Goal: Task Accomplishment & Management: Manage account settings

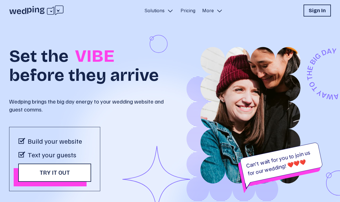
click at [321, 11] on h1 "Sign In" at bounding box center [317, 11] width 17 height 8
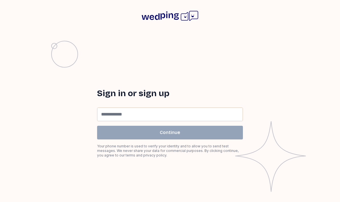
click at [160, 121] on input at bounding box center [169, 114] width 145 height 13
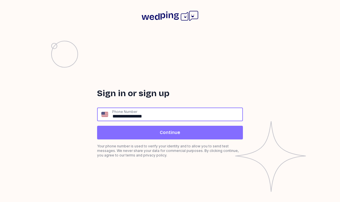
type input "**********"
click at [182, 136] on span "Continue" at bounding box center [170, 132] width 137 height 7
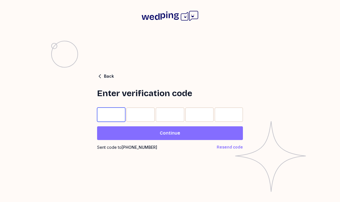
click at [109, 121] on input "Please enter OTP character 1" at bounding box center [111, 115] width 28 height 14
type input "*"
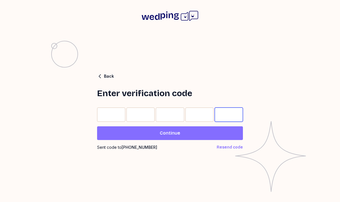
type input "*"
click at [199, 137] on span "Continue" at bounding box center [170, 133] width 137 height 7
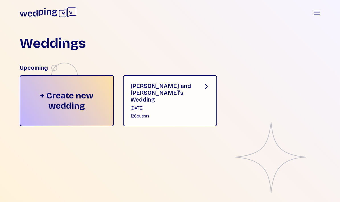
click at [191, 82] on div "[PERSON_NAME] and [PERSON_NAME]'s Wedding [DATE] 128 guests" at bounding box center [170, 100] width 94 height 51
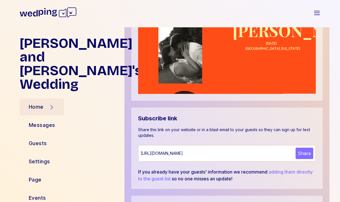
scroll to position [229, 0]
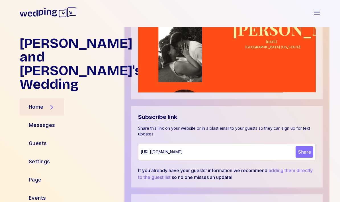
click at [29, 140] on div "Guests" at bounding box center [38, 144] width 18 height 8
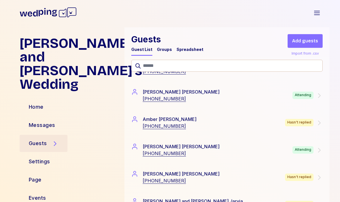
scroll to position [248, 0]
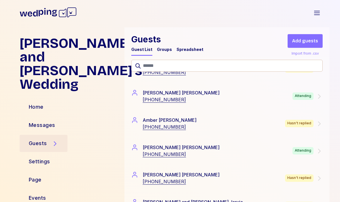
click at [326, 97] on div "[PERSON_NAME] [PHONE_NUMBER] Attending" at bounding box center [226, 96] width 205 height 27
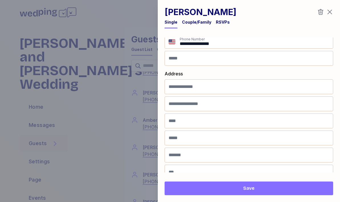
scroll to position [20, 0]
click at [223, 27] on div "RSVPs" at bounding box center [223, 23] width 14 height 9
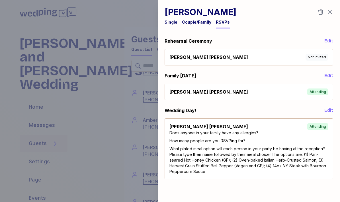
scroll to position [0, 0]
click at [332, 10] on icon "button" at bounding box center [329, 12] width 7 height 7
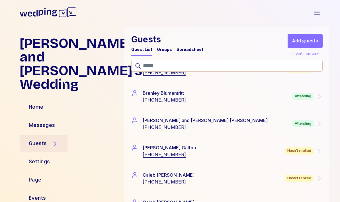
scroll to position [665, 0]
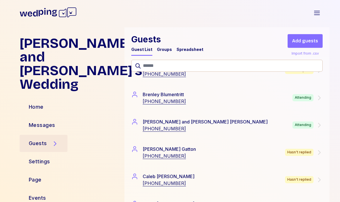
click at [324, 126] on div "[PERSON_NAME] and [PERSON_NAME] [PHONE_NUMBER] Attending" at bounding box center [226, 125] width 205 height 27
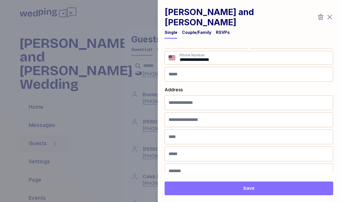
click at [220, 30] on div "RSVPs" at bounding box center [223, 33] width 14 height 6
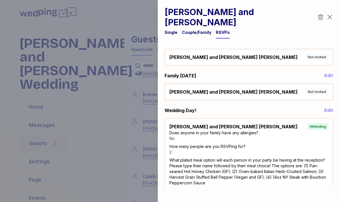
click at [333, 14] on icon "button" at bounding box center [329, 17] width 7 height 7
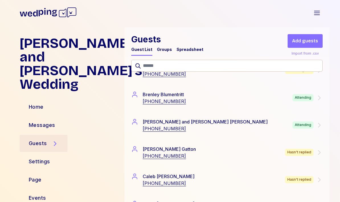
click at [282, 126] on div "[PERSON_NAME] and [PERSON_NAME] [PHONE_NUMBER] Attending" at bounding box center [226, 125] width 191 height 14
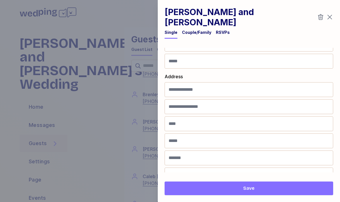
click at [223, 30] on div "RSVPs" at bounding box center [223, 33] width 14 height 6
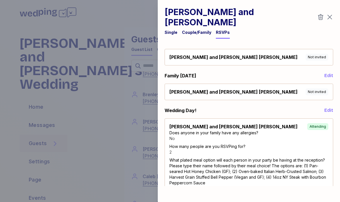
click at [332, 14] on icon "button" at bounding box center [329, 17] width 7 height 7
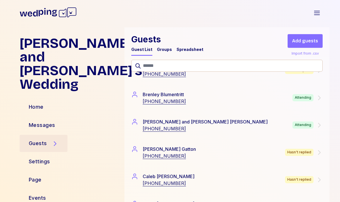
click at [292, 105] on div "[PERSON_NAME] [PHONE_NUMBER] Attending" at bounding box center [226, 97] width 205 height 27
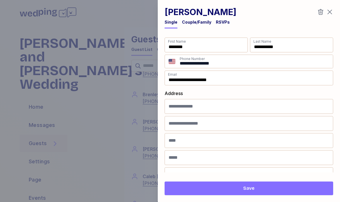
click at [225, 24] on div "RSVPs" at bounding box center [223, 22] width 14 height 6
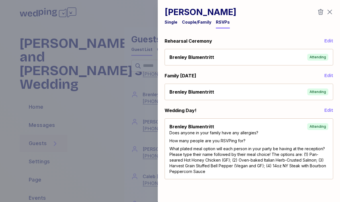
click at [331, 9] on icon "button" at bounding box center [329, 12] width 7 height 7
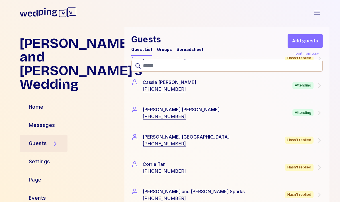
scroll to position [815, 0]
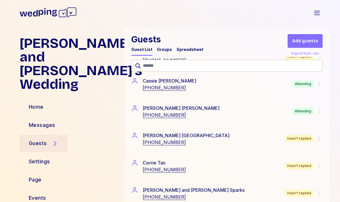
click at [319, 111] on icon at bounding box center [319, 111] width 7 height 7
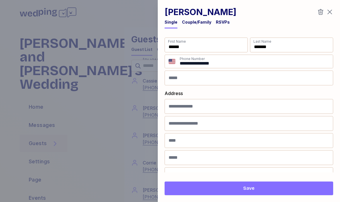
click at [218, 24] on div "RSVPs" at bounding box center [223, 22] width 14 height 6
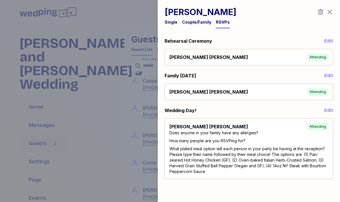
click at [332, 9] on icon "button" at bounding box center [329, 12] width 7 height 7
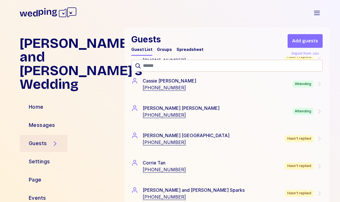
click at [332, 9] on div "[PERSON_NAME] and [PERSON_NAME]'s Wedding Open sidebar" at bounding box center [170, 11] width 340 height 23
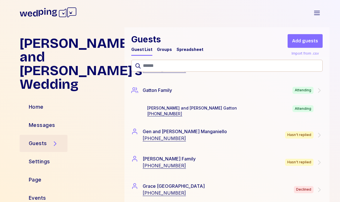
scroll to position [1510, 0]
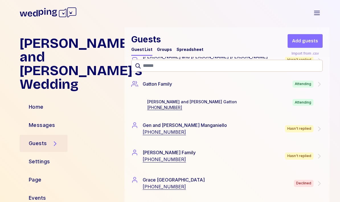
click at [325, 96] on div "[PERSON_NAME] and [PERSON_NAME] [PHONE_NUMBER] Attending" at bounding box center [236, 105] width 187 height 20
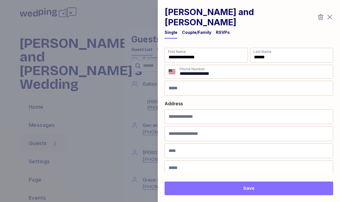
click at [224, 30] on div "RSVPs" at bounding box center [223, 34] width 14 height 9
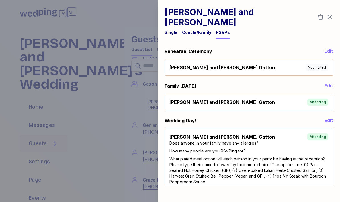
click at [332, 15] on icon "button" at bounding box center [329, 17] width 7 height 7
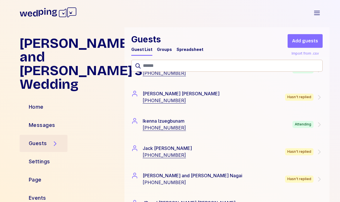
scroll to position [1708, 0]
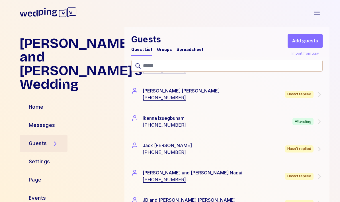
click at [323, 120] on div "[PERSON_NAME] [PHONE_NUMBER] Attending" at bounding box center [226, 121] width 205 height 27
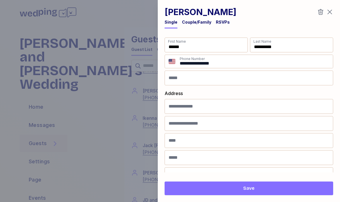
click at [226, 20] on div "RSVPs" at bounding box center [223, 22] width 14 height 6
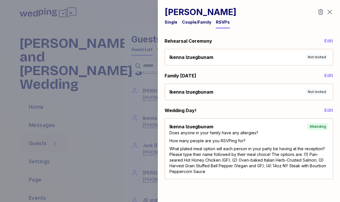
click at [333, 14] on icon "button" at bounding box center [329, 12] width 7 height 7
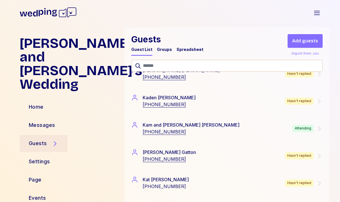
scroll to position [2002, 0]
click at [322, 130] on icon at bounding box center [319, 128] width 7 height 7
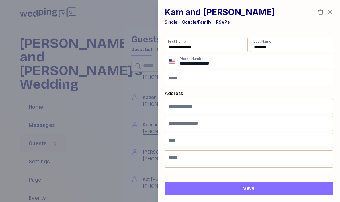
click at [221, 26] on div "RSVPs" at bounding box center [223, 23] width 14 height 9
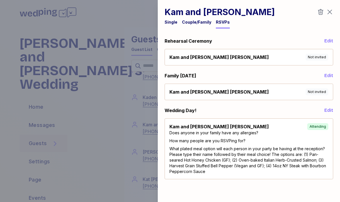
click at [330, 15] on icon "button" at bounding box center [329, 12] width 7 height 7
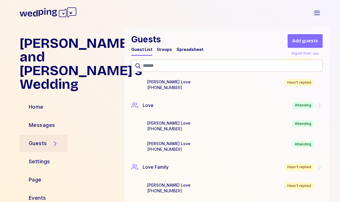
scroll to position [2640, 0]
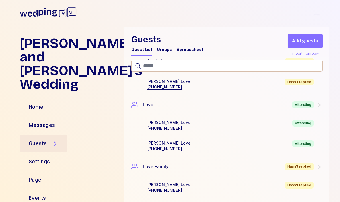
click at [324, 105] on div "Love Attending" at bounding box center [226, 105] width 205 height 21
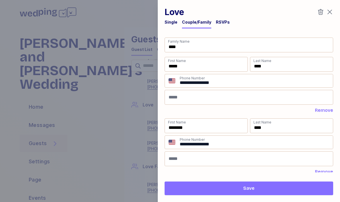
click at [226, 24] on div "RSVPs" at bounding box center [223, 22] width 14 height 6
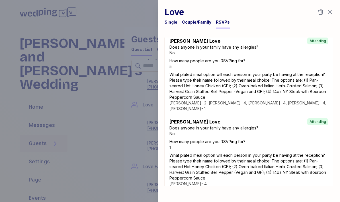
scroll to position [108, 0]
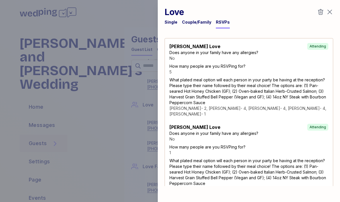
click at [333, 11] on icon "button" at bounding box center [329, 12] width 7 height 7
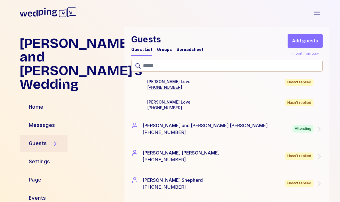
scroll to position [2749, 0]
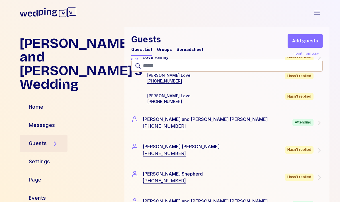
click at [317, 124] on icon at bounding box center [319, 123] width 7 height 7
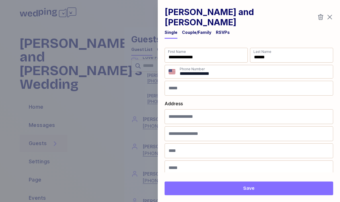
click at [219, 30] on div "RSVPs" at bounding box center [223, 33] width 14 height 6
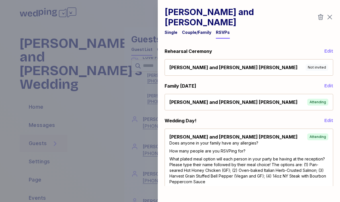
click at [336, 15] on div "[PERSON_NAME] and [PERSON_NAME] Single Couple/Family RSVPs Rehearsal Ceremony E…" at bounding box center [249, 101] width 182 height 202
click at [328, 15] on icon "button" at bounding box center [329, 17] width 7 height 7
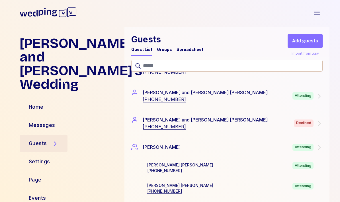
scroll to position [2857, 0]
click at [323, 99] on div "[PERSON_NAME] and [PERSON_NAME] [PHONE_NUMBER] Attending" at bounding box center [226, 96] width 205 height 27
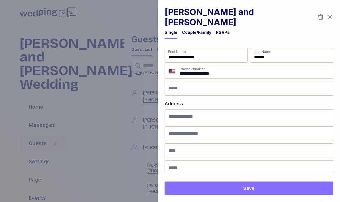
click at [224, 30] on div "RSVPs" at bounding box center [223, 33] width 14 height 6
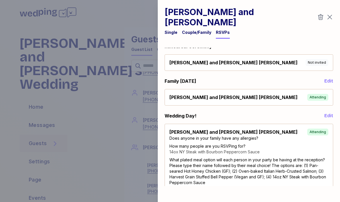
scroll to position [5, 0]
click at [332, 14] on icon "button" at bounding box center [329, 17] width 7 height 7
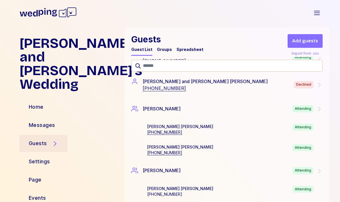
scroll to position [2898, 0]
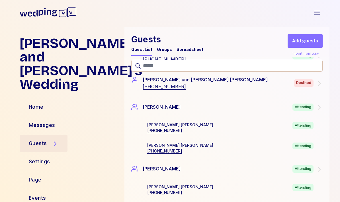
click at [323, 109] on div "[PERSON_NAME] Attending" at bounding box center [226, 107] width 205 height 21
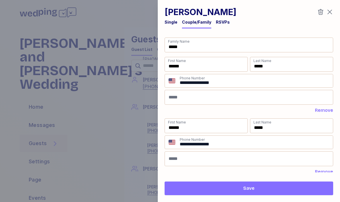
click at [220, 28] on div "RSVPs" at bounding box center [223, 23] width 14 height 9
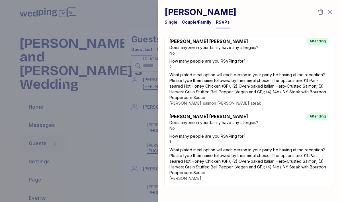
scroll to position [113, 0]
click at [330, 15] on icon "button" at bounding box center [329, 12] width 7 height 7
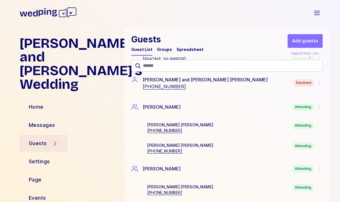
click at [333, 18] on div "[PERSON_NAME] and [PERSON_NAME]'s Wedding Open sidebar" at bounding box center [170, 11] width 340 height 23
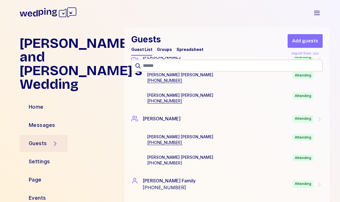
scroll to position [2949, 0]
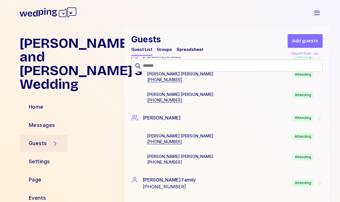
click at [314, 121] on div "Attending" at bounding box center [307, 117] width 30 height 7
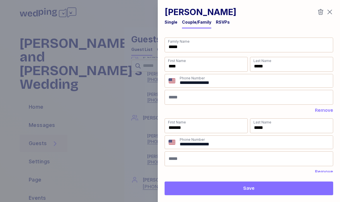
click at [223, 23] on div "RSVPs" at bounding box center [223, 22] width 14 height 6
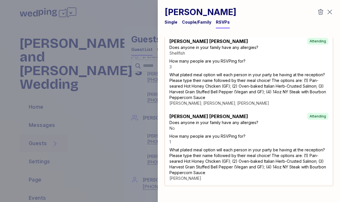
scroll to position [113, 0]
click at [337, 11] on div "[PERSON_NAME] Single Couple/Family RSVPs Rehearsal Ceremony Edit [PERSON_NAME] …" at bounding box center [249, 101] width 182 height 202
click at [330, 14] on icon "button" at bounding box center [329, 12] width 7 height 7
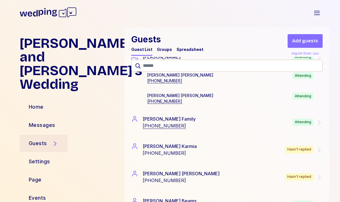
scroll to position [3011, 0]
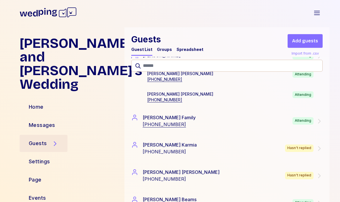
click at [317, 119] on icon at bounding box center [319, 121] width 7 height 7
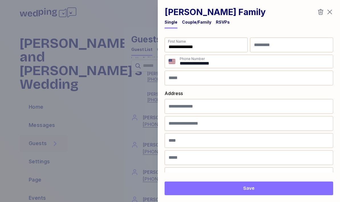
click at [223, 27] on div "RSVPs" at bounding box center [223, 23] width 14 height 9
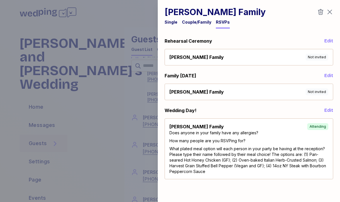
click at [332, 10] on icon "button" at bounding box center [329, 12] width 7 height 7
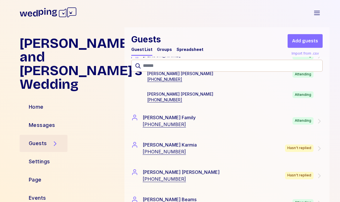
click at [314, 121] on div "Attending" at bounding box center [307, 120] width 30 height 7
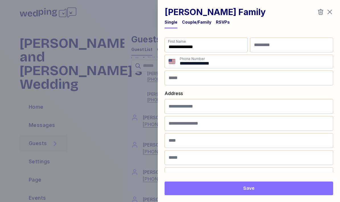
click at [226, 24] on div "RSVPs" at bounding box center [223, 22] width 14 height 6
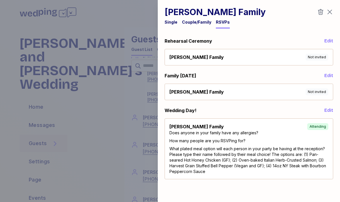
click at [336, 17] on div "[PERSON_NAME] Family Single Couple/Family RSVPs Rehearsal Ceremony Edit [PERSON…" at bounding box center [249, 101] width 182 height 202
click at [333, 13] on icon "button" at bounding box center [329, 12] width 7 height 7
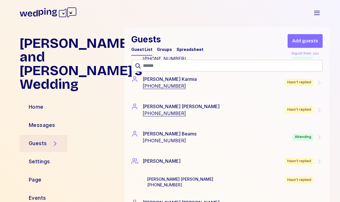
scroll to position [3079, 0]
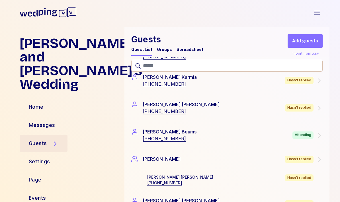
click at [297, 137] on div "Attending" at bounding box center [302, 135] width 21 height 7
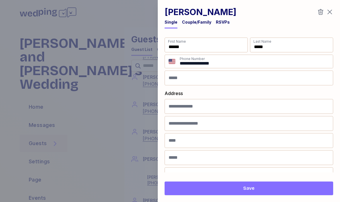
click at [222, 25] on div "RSVPs" at bounding box center [223, 23] width 14 height 9
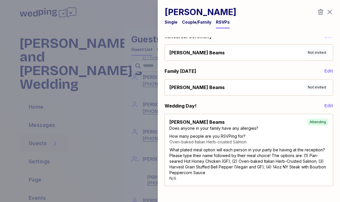
scroll to position [5, 0]
click at [330, 14] on icon "button" at bounding box center [329, 12] width 7 height 7
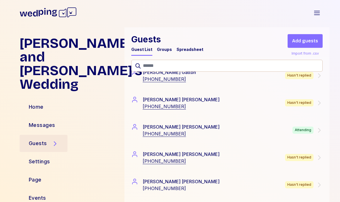
scroll to position [3263, 0]
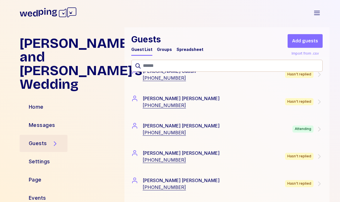
click at [322, 132] on icon at bounding box center [319, 129] width 7 height 7
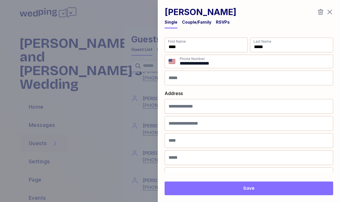
click at [224, 22] on div "RSVPs" at bounding box center [223, 22] width 14 height 6
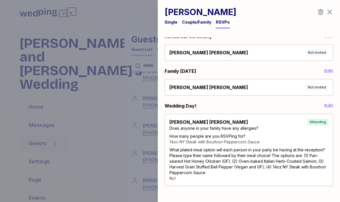
scroll to position [5, 0]
click at [331, 13] on icon "button" at bounding box center [329, 12] width 7 height 7
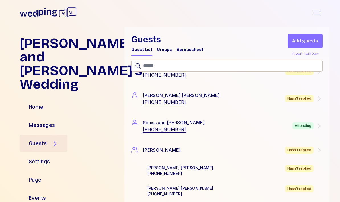
scroll to position [3349, 0]
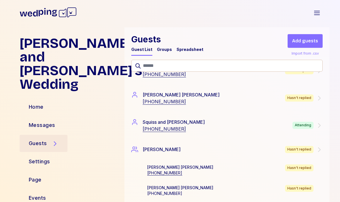
click at [320, 129] on icon at bounding box center [319, 125] width 7 height 7
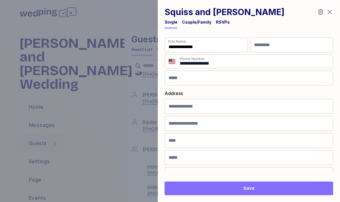
click at [226, 23] on div "RSVPs" at bounding box center [223, 22] width 14 height 6
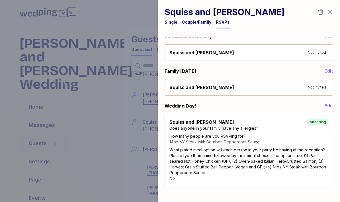
scroll to position [5, 0]
click at [333, 13] on icon "button" at bounding box center [329, 12] width 7 height 7
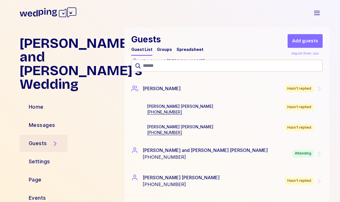
scroll to position [3415, 0]
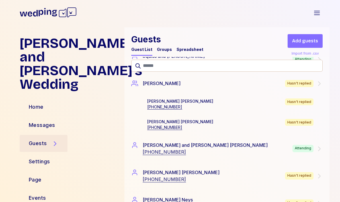
click at [321, 151] on icon at bounding box center [319, 148] width 7 height 7
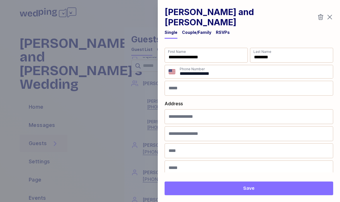
click at [222, 30] on div "RSVPs" at bounding box center [223, 34] width 14 height 9
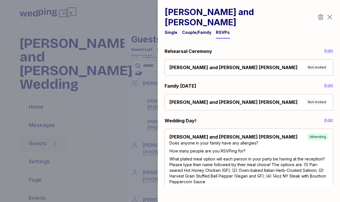
click at [330, 14] on icon "button" at bounding box center [329, 17] width 7 height 7
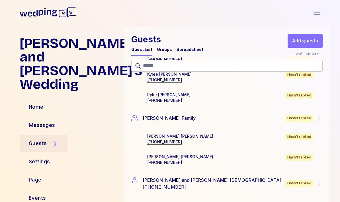
scroll to position [2420, 0]
click at [323, 118] on div "[PERSON_NAME] Family Hasn't replied" at bounding box center [226, 118] width 205 height 21
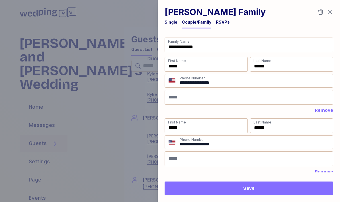
click at [232, 26] on div "Single Couple/Family RSVPs" at bounding box center [249, 23] width 169 height 9
click at [225, 24] on div "RSVPs" at bounding box center [223, 22] width 14 height 6
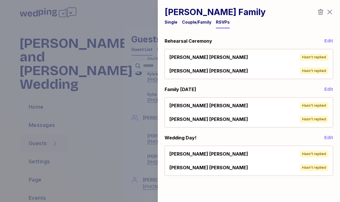
click at [333, 43] on span "Edit" at bounding box center [328, 41] width 9 height 7
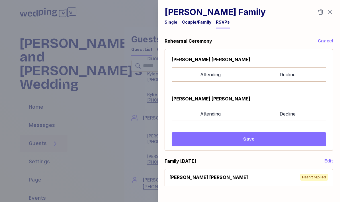
click at [226, 74] on label "Attending" at bounding box center [210, 74] width 77 height 14
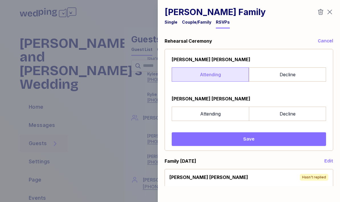
click at [228, 114] on label "Attending" at bounding box center [210, 114] width 77 height 14
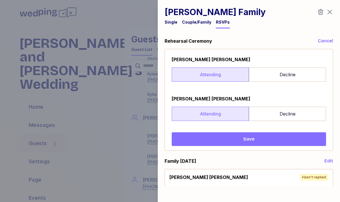
click at [257, 138] on span "Save" at bounding box center [248, 139] width 145 height 7
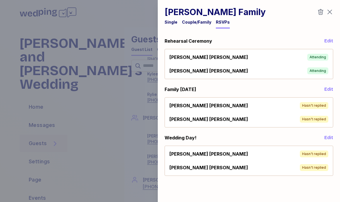
click at [329, 91] on span "Edit" at bounding box center [328, 89] width 9 height 7
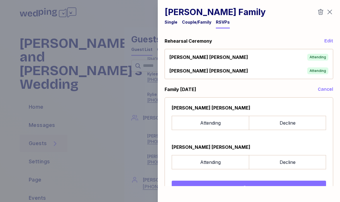
click at [231, 123] on label "Attending" at bounding box center [210, 123] width 77 height 14
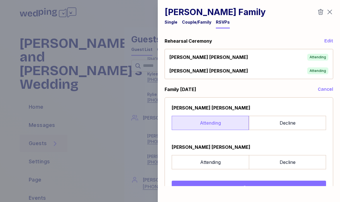
click at [221, 164] on label "Attending" at bounding box center [210, 162] width 77 height 14
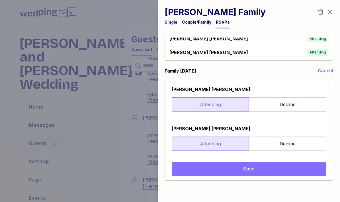
scroll to position [33, 0]
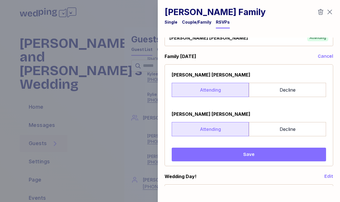
click at [255, 157] on span "Save" at bounding box center [248, 154] width 145 height 7
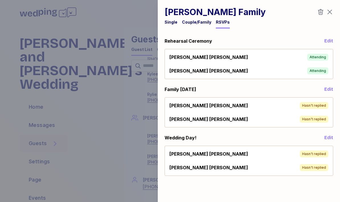
scroll to position [0, 0]
click at [331, 139] on span "Edit" at bounding box center [328, 137] width 9 height 7
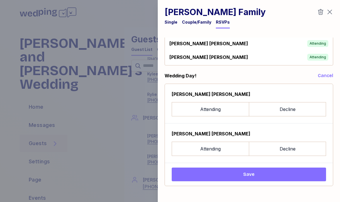
scroll to position [62, 0]
click at [232, 111] on label "Attending" at bounding box center [210, 109] width 77 height 14
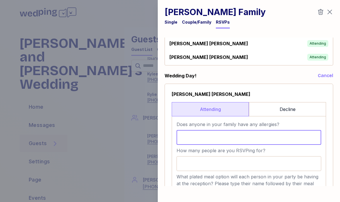
click at [257, 138] on input "Does anyone in your family have any allergies?" at bounding box center [249, 137] width 145 height 15
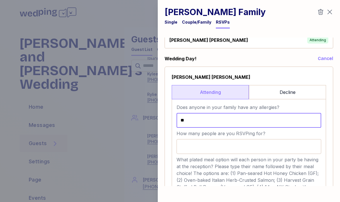
scroll to position [88, 0]
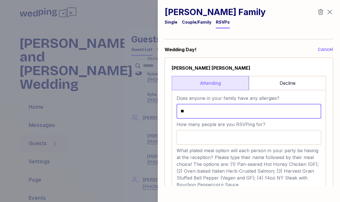
type input "**"
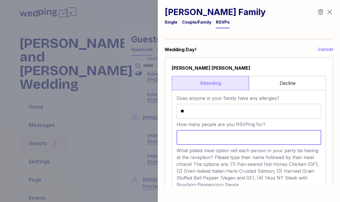
click at [261, 137] on input "How many people are you RSVPing for?" at bounding box center [249, 137] width 145 height 15
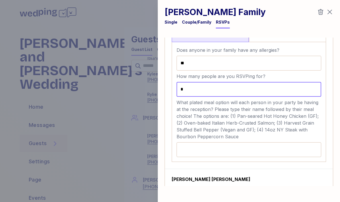
scroll to position [137, 0]
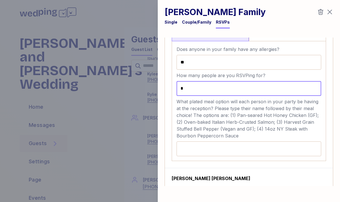
type input "*"
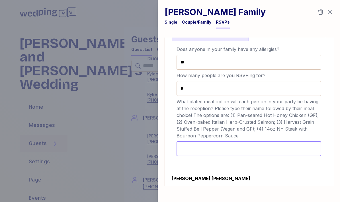
click at [245, 151] on input "What plated meal option will each person in your party be having at the recepti…" at bounding box center [249, 149] width 145 height 15
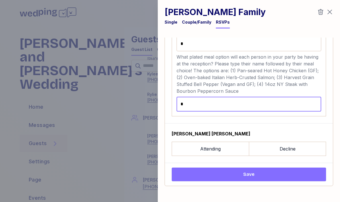
type input "*"
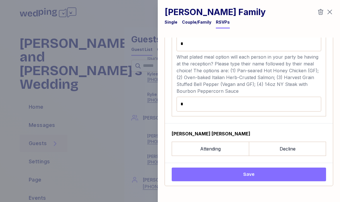
click at [222, 151] on label "Attending" at bounding box center [210, 149] width 77 height 14
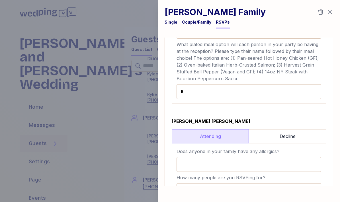
scroll to position [217, 0]
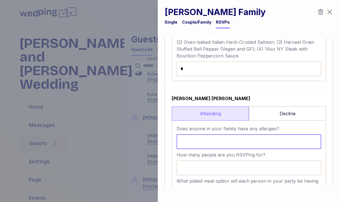
click at [272, 143] on input "Does anyone in your family have any allergies?" at bounding box center [249, 141] width 145 height 15
type input "**"
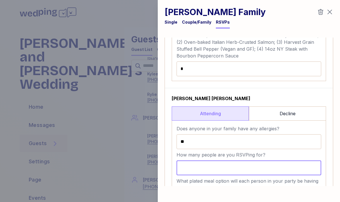
click at [249, 167] on input "How many people are you RSVPing for?" at bounding box center [249, 168] width 145 height 15
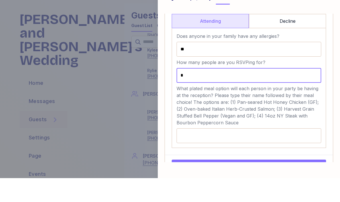
scroll to position [287, 0]
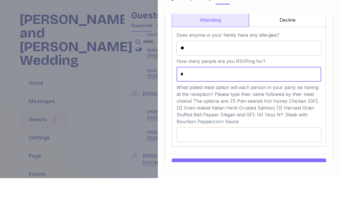
type input "*"
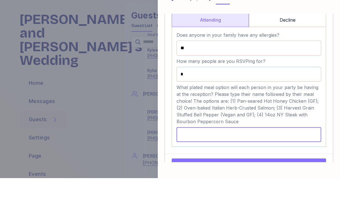
click at [245, 151] on input "What plated meal option will each person in your party be having at the recepti…" at bounding box center [249, 158] width 145 height 15
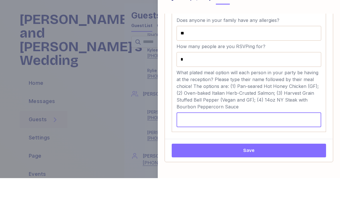
scroll to position [302, 0]
type input "*"
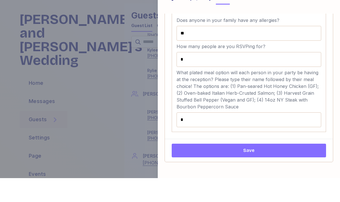
click at [250, 171] on span "Save" at bounding box center [248, 174] width 11 height 7
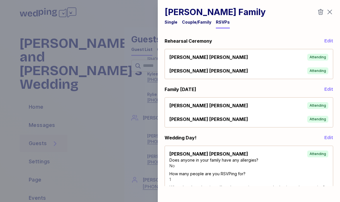
scroll to position [-1, 0]
click at [331, 10] on icon "button" at bounding box center [329, 12] width 7 height 7
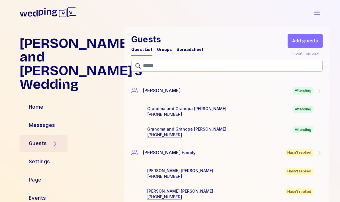
scroll to position [2144, 0]
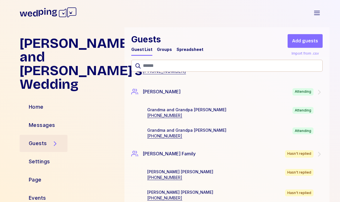
click at [317, 92] on icon at bounding box center [319, 92] width 7 height 7
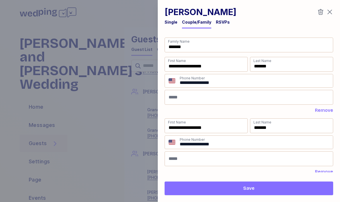
click at [222, 24] on div "RSVPs" at bounding box center [223, 22] width 14 height 6
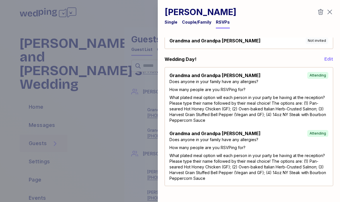
scroll to position [79, 0]
click at [333, 13] on icon "button" at bounding box center [329, 12] width 7 height 7
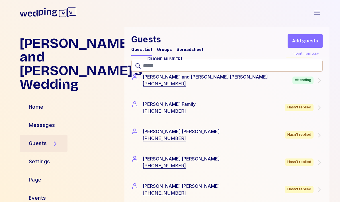
scroll to position [1289, 0]
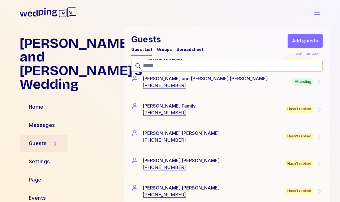
click at [314, 83] on div "Attending" at bounding box center [307, 81] width 30 height 7
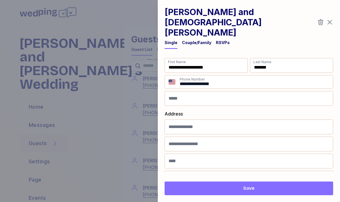
scroll to position [0, 0]
click at [217, 40] on div "RSVPs" at bounding box center [223, 43] width 14 height 6
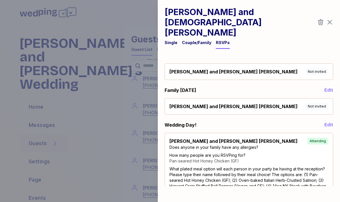
scroll to position [5, 0]
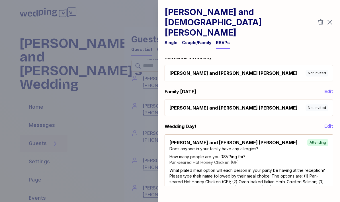
click at [326, 7] on div "[PERSON_NAME] and [DEMOGRAPHIC_DATA][PERSON_NAME]" at bounding box center [249, 22] width 169 height 31
click at [331, 19] on icon "button" at bounding box center [329, 22] width 7 height 7
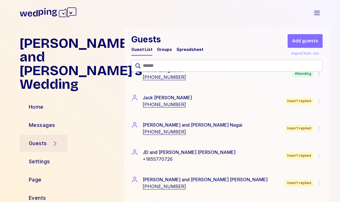
scroll to position [1756, 0]
click at [337, 156] on div "[PERSON_NAME] and [PERSON_NAME]'s Wedding Home Messages Guests Settings Page Ev…" at bounding box center [170, 114] width 340 height 175
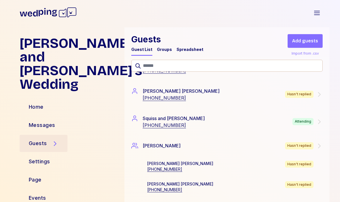
scroll to position [3348, 0]
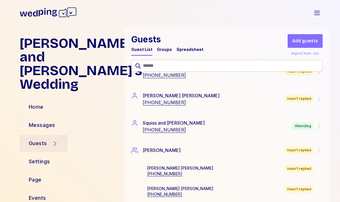
click at [313, 129] on div "Attending" at bounding box center [302, 126] width 21 height 7
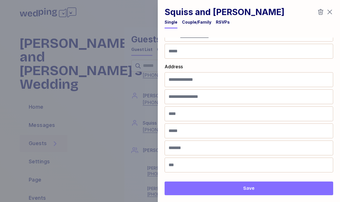
click at [222, 22] on div "RSVPs" at bounding box center [223, 22] width 14 height 6
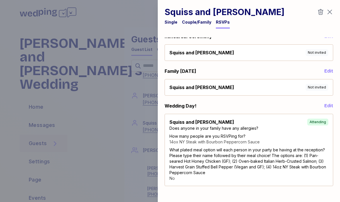
click at [330, 15] on icon "button" at bounding box center [329, 12] width 7 height 7
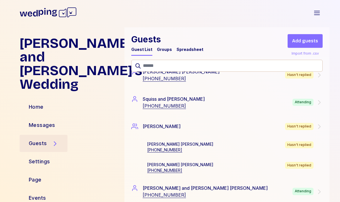
scroll to position [3373, 0]
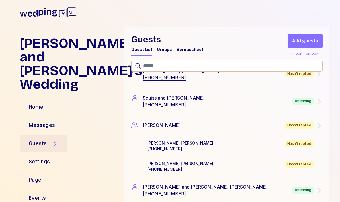
click at [315, 39] on span "Add guests" at bounding box center [305, 41] width 26 height 7
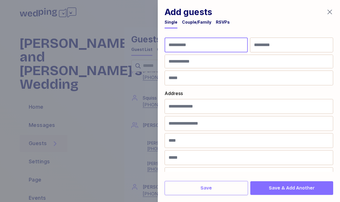
click at [229, 41] on input "First Name" at bounding box center [206, 45] width 83 height 15
click at [202, 23] on div "Couple/Family" at bounding box center [196, 22] width 29 height 6
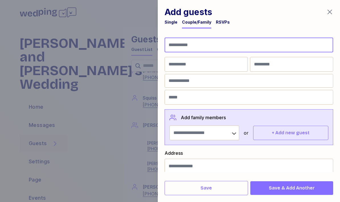
click at [211, 50] on input "Family Name" at bounding box center [249, 45] width 169 height 15
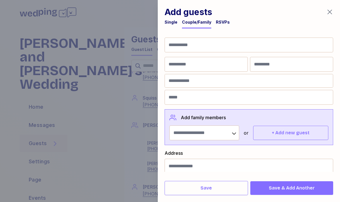
click at [175, 23] on div "Single" at bounding box center [171, 22] width 13 height 6
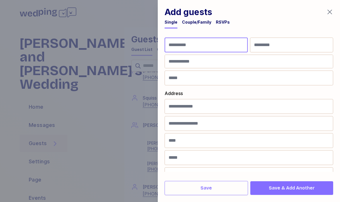
click at [186, 43] on input "First Name" at bounding box center [206, 45] width 83 height 15
type input "*"
type input "**********"
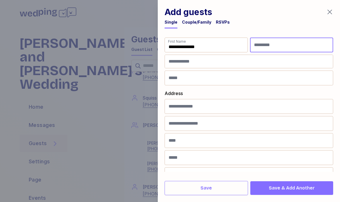
click at [284, 48] on input "Last Name" at bounding box center [291, 45] width 83 height 15
type input "**********"
click at [208, 63] on input at bounding box center [249, 61] width 168 height 13
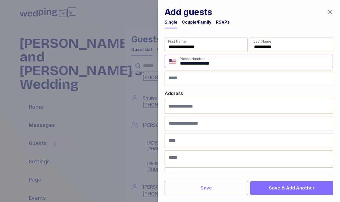
scroll to position [0, 0]
type input "**********"
click at [294, 89] on form "**********" at bounding box center [249, 105] width 169 height 134
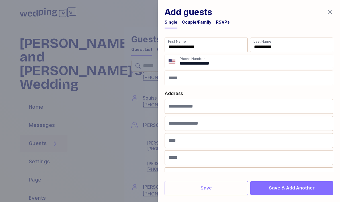
click at [238, 188] on span "Save" at bounding box center [206, 188] width 74 height 7
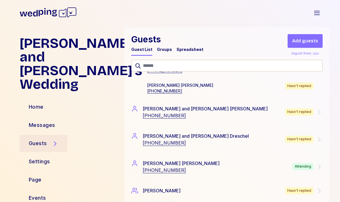
scroll to position [2251, 0]
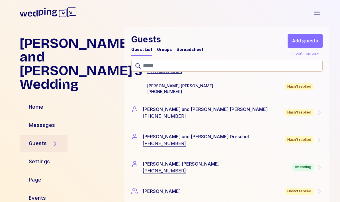
click at [316, 114] on icon at bounding box center [319, 112] width 7 height 7
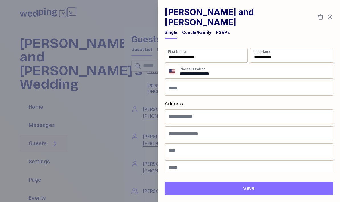
click at [222, 30] on div "RSVPs" at bounding box center [223, 33] width 14 height 6
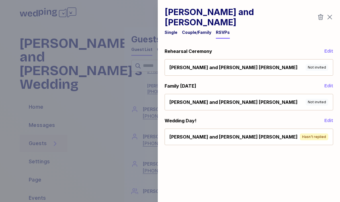
click at [329, 117] on span "Edit" at bounding box center [328, 120] width 9 height 7
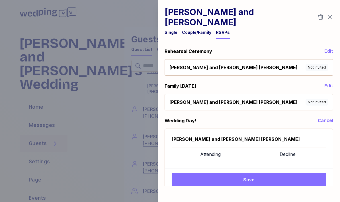
click at [228, 147] on label "Attending" at bounding box center [210, 154] width 77 height 14
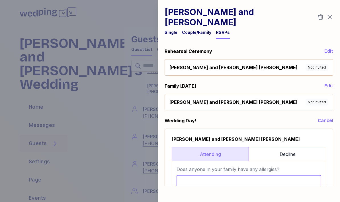
click at [267, 175] on input "Does anyone in your family have any allergies?" at bounding box center [249, 182] width 145 height 15
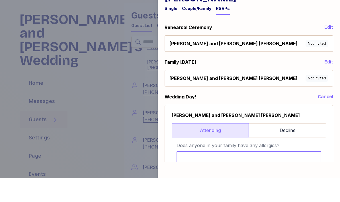
type input "*"
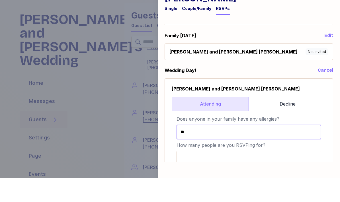
scroll to position [31, 0]
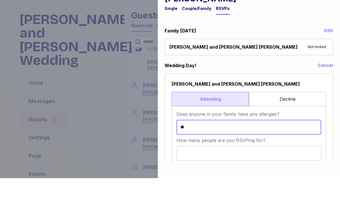
type input "**"
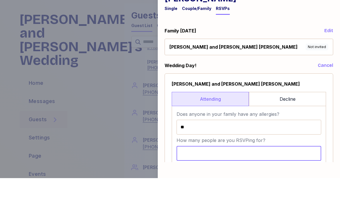
click at [229, 170] on input "How many people are you RSVPing for?" at bounding box center [249, 177] width 145 height 15
type input "*"
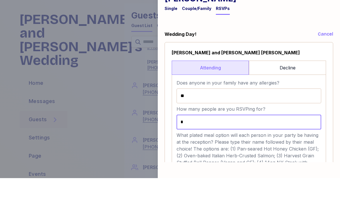
scroll to position [88, 0]
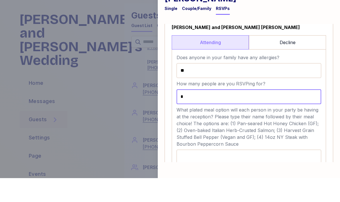
type input "*"
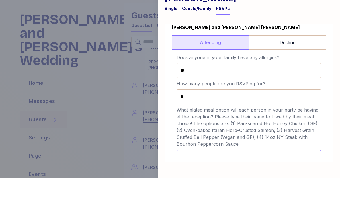
click at [211, 174] on input "What plated meal option will each person in your party be having at the recepti…" at bounding box center [249, 181] width 145 height 15
type input "**********"
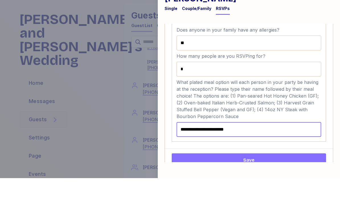
scroll to position [115, 0]
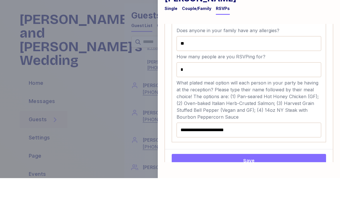
click at [284, 181] on span "Save" at bounding box center [248, 184] width 145 height 7
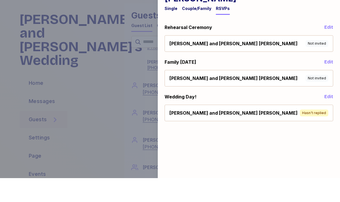
scroll to position [0, 0]
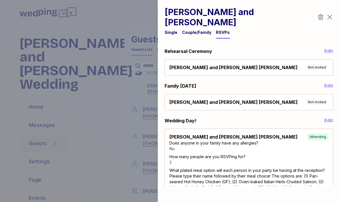
click at [336, 15] on div "[PERSON_NAME] and [PERSON_NAME] Single Couple/Family RSVPs Rehearsal Ceremony E…" at bounding box center [249, 101] width 182 height 202
click at [336, 11] on div "[PERSON_NAME] and [PERSON_NAME] Single Couple/Family RSVPs Rehearsal Ceremony E…" at bounding box center [249, 101] width 182 height 202
click at [333, 14] on icon "button" at bounding box center [329, 17] width 7 height 7
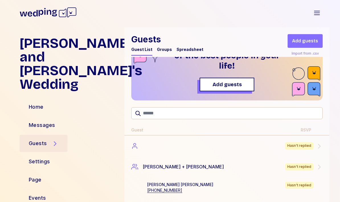
scroll to position [63, 0]
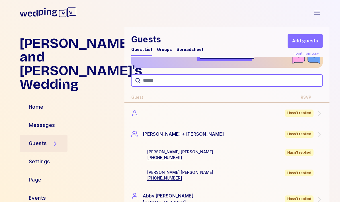
click at [183, 85] on input "text" at bounding box center [226, 81] width 191 height 12
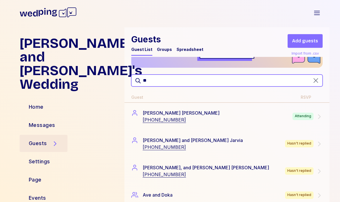
scroll to position [14, 0]
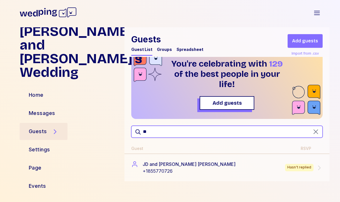
type input "**"
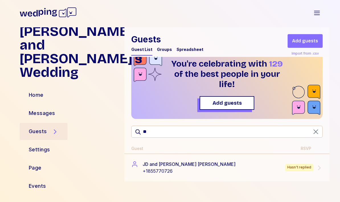
click at [267, 165] on div "JD and [PERSON_NAME] +1855770726 Hasn't replied" at bounding box center [226, 168] width 191 height 14
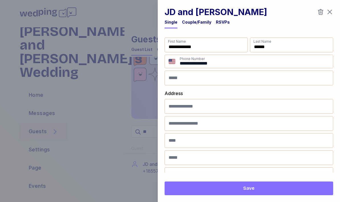
click at [212, 61] on input "**********" at bounding box center [256, 61] width 154 height 13
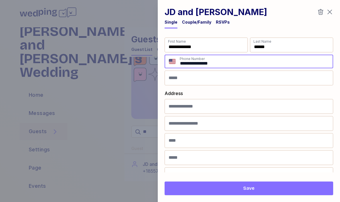
click at [192, 65] on input "**********" at bounding box center [255, 61] width 153 height 13
type input "**********"
click at [203, 62] on input "**********" at bounding box center [255, 61] width 153 height 13
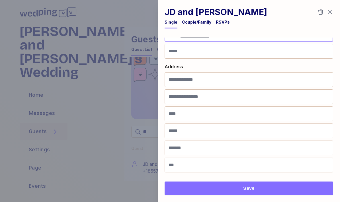
scroll to position [27, 0]
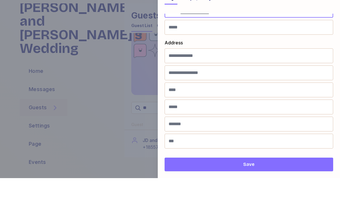
click at [300, 185] on span "Save" at bounding box center [248, 188] width 159 height 7
